Goal: Information Seeking & Learning: Find contact information

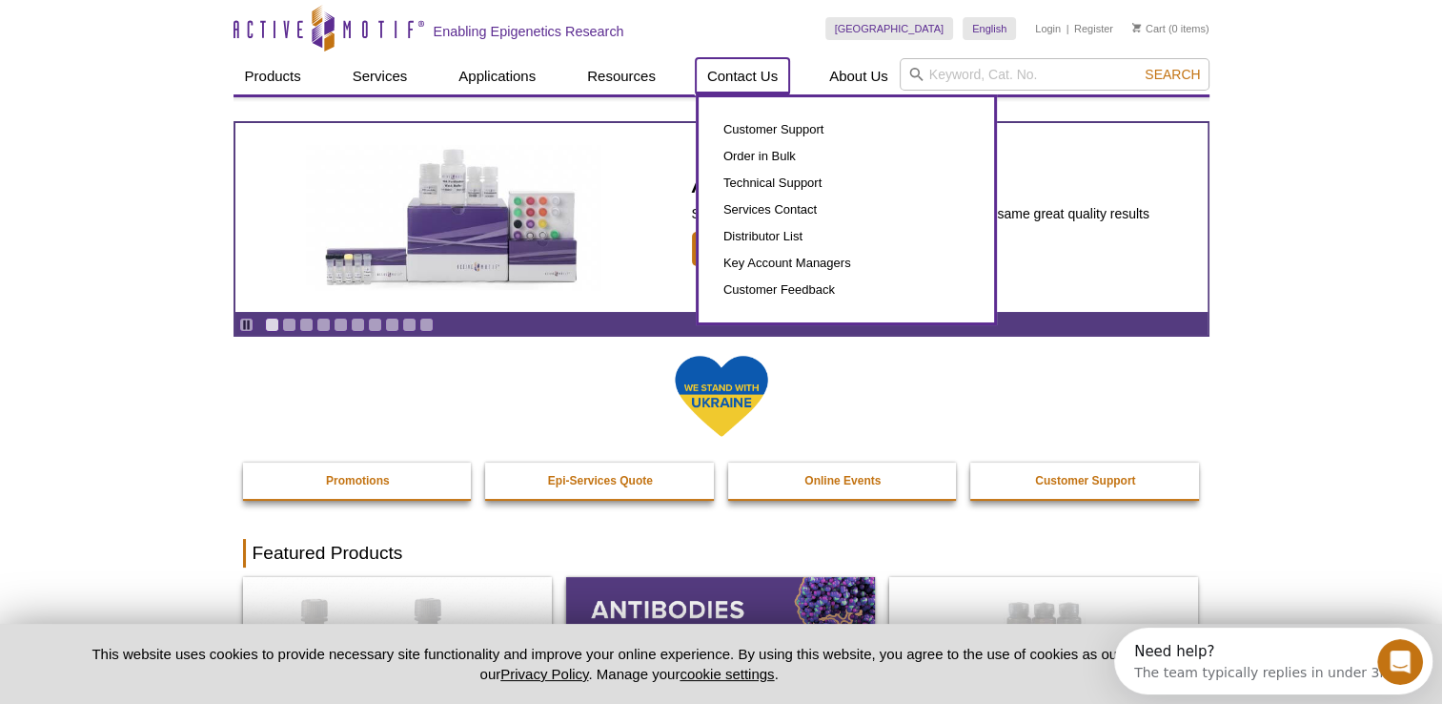
click at [753, 72] on link "Contact Us" at bounding box center [742, 76] width 93 height 36
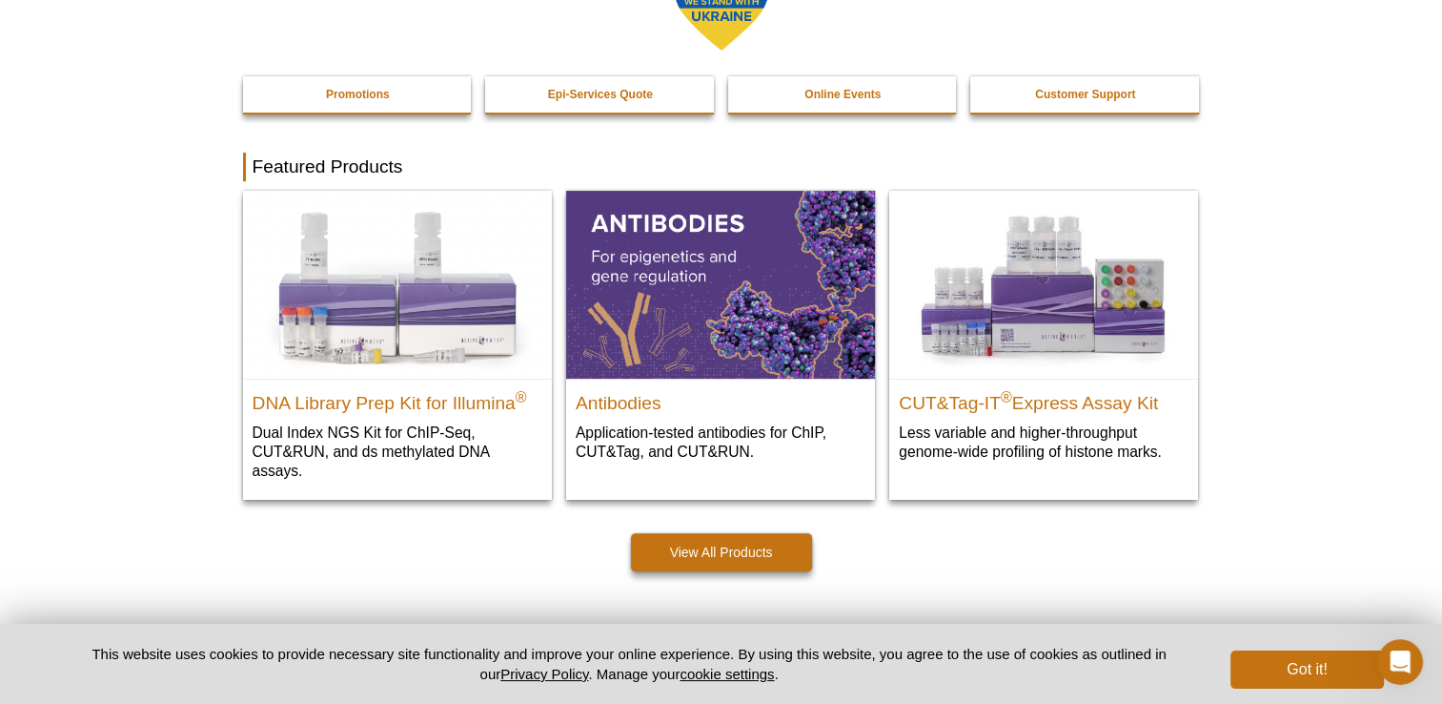
scroll to position [511, 0]
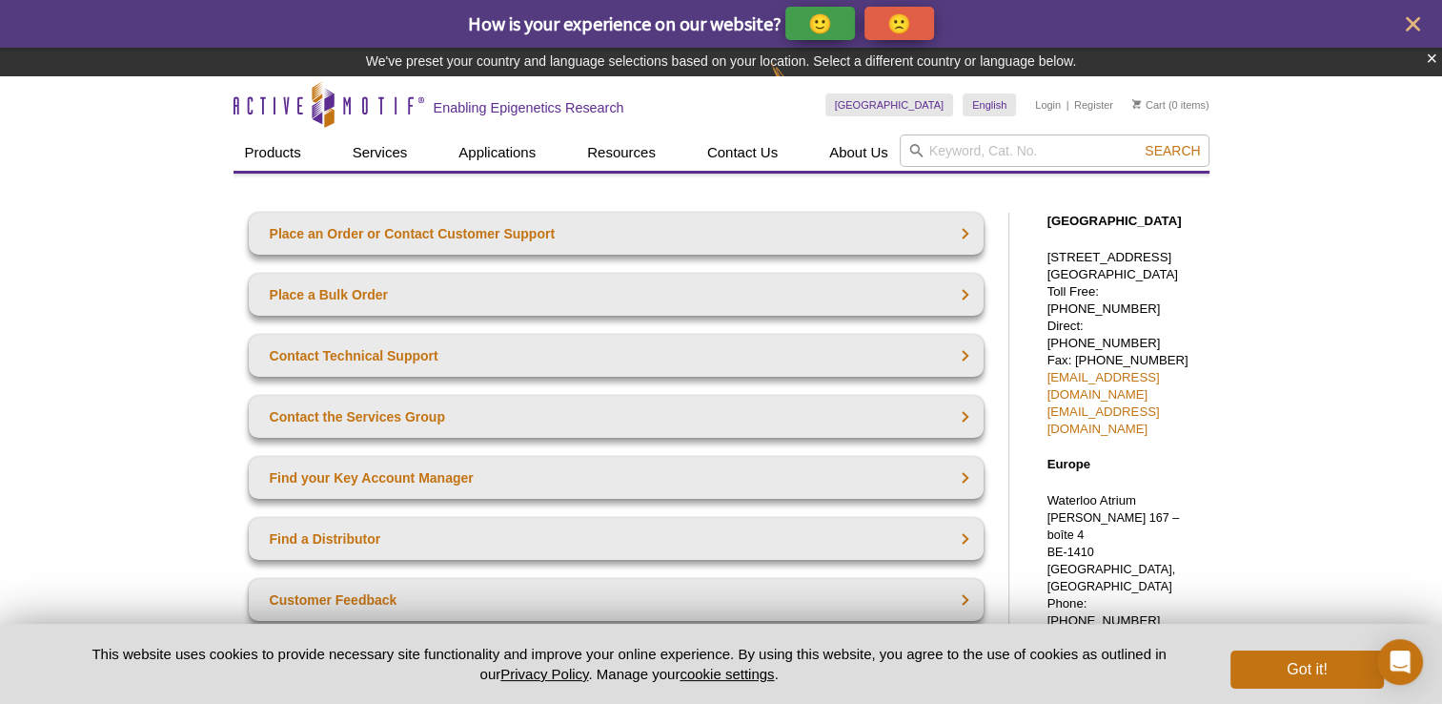
drag, startPoint x: 1205, startPoint y: 260, endPoint x: 1045, endPoint y: 260, distance: 160.2
drag, startPoint x: 1045, startPoint y: 260, endPoint x: 1062, endPoint y: 257, distance: 17.4
copy p "1914 Palomar Oaks Way,"
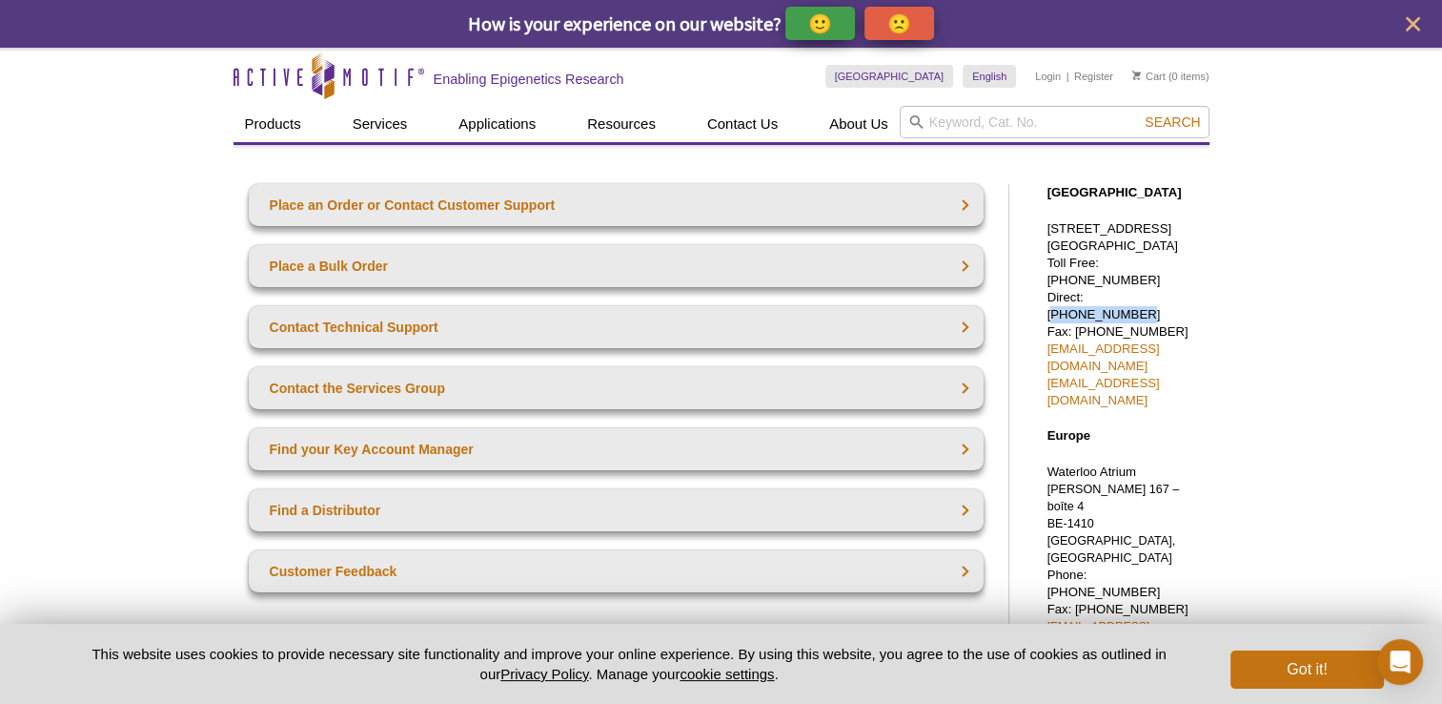
drag, startPoint x: 1172, startPoint y: 295, endPoint x: 1089, endPoint y: 296, distance: 82.9
click at [1089, 296] on p "1914 Palomar Oaks Way, Suite 150 Carlsbad, CA 92008 Toll Free: 877 222 9543 Dir…" at bounding box center [1124, 314] width 153 height 189
drag, startPoint x: 1089, startPoint y: 296, endPoint x: 1102, endPoint y: 293, distance: 13.7
copy p "760 431 1263"
